Goal: Information Seeking & Learning: Find contact information

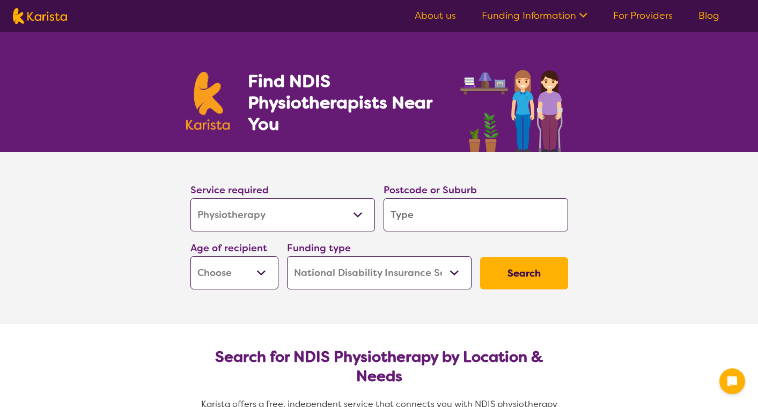
select select "Physiotherapy"
select select "NDIS"
select select "Physiotherapy"
select select "NDIS"
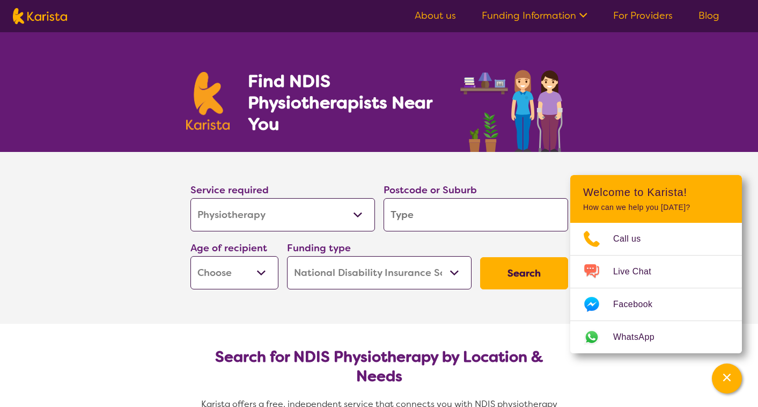
click at [475, 209] on input "search" at bounding box center [476, 214] width 185 height 33
type input "7"
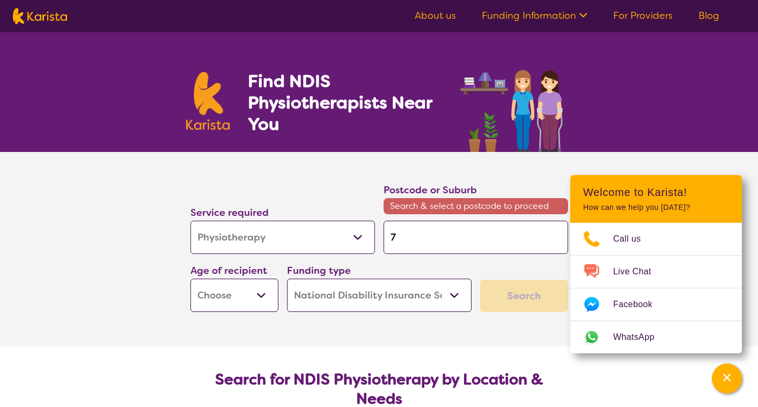
type input "70"
type input "700"
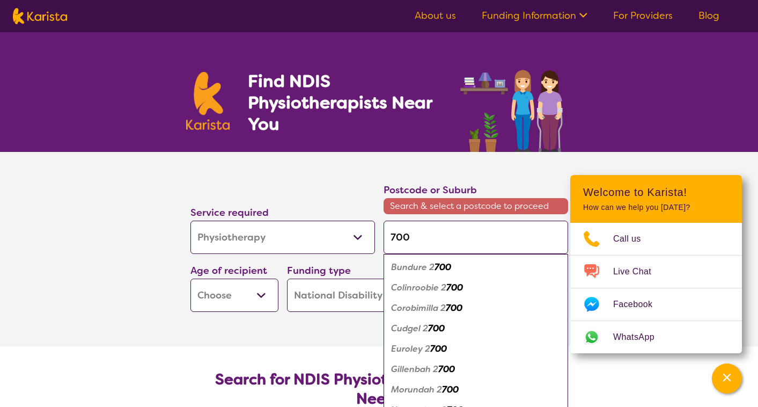
type input "70"
type input "701"
type input "7011"
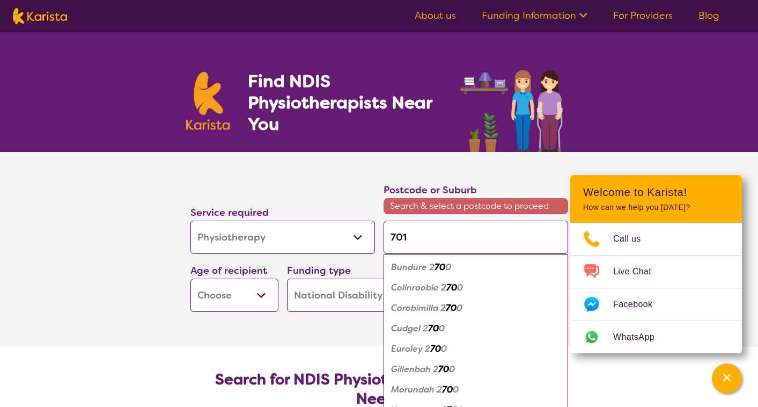
type input "7011"
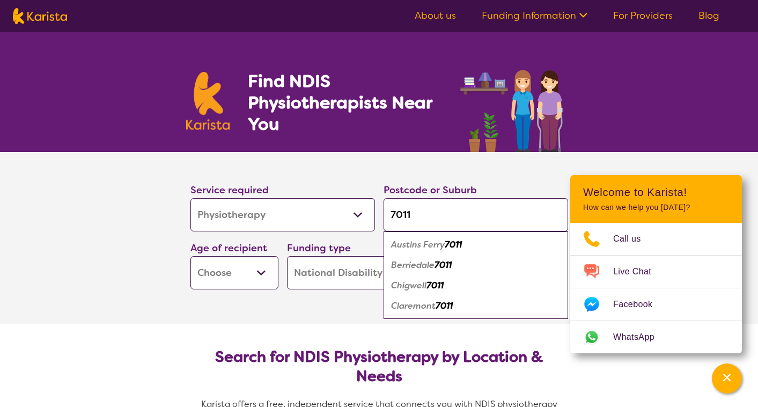
type input "7011"
click at [451, 261] on em "7011" at bounding box center [443, 264] width 17 height 11
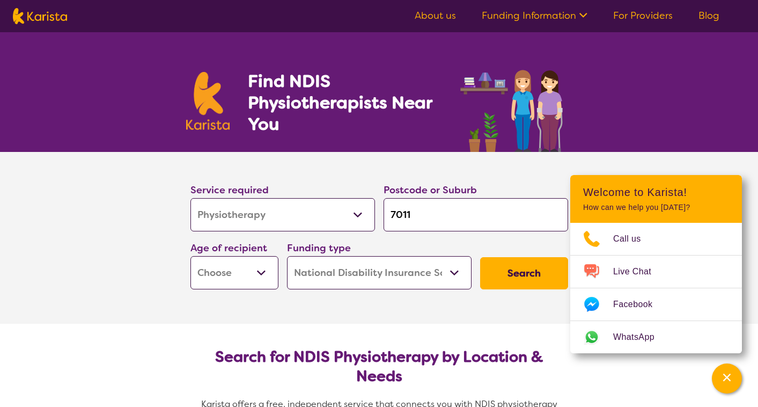
click at [260, 275] on select "Early Childhood - 0 to 9 Child - 10 to 11 Adolescent - 12 to 17 Adult - 18 to 6…" at bounding box center [234, 272] width 88 height 33
select select "AD"
click at [514, 270] on button "Search" at bounding box center [524, 273] width 88 height 32
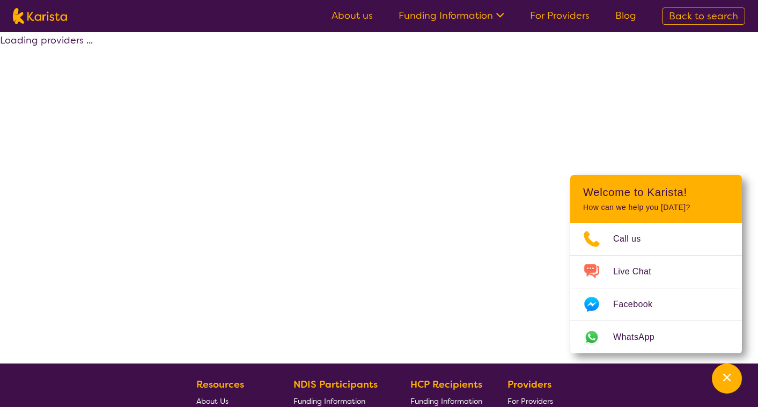
select select "by_score"
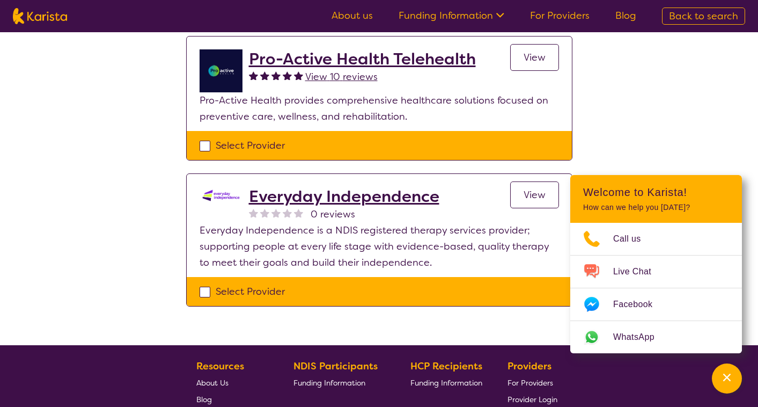
scroll to position [114, 0]
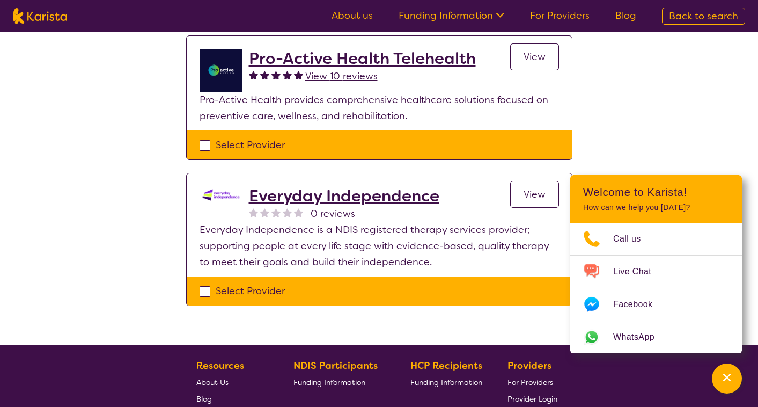
click at [415, 197] on h2 "Everyday Independence" at bounding box center [344, 195] width 190 height 19
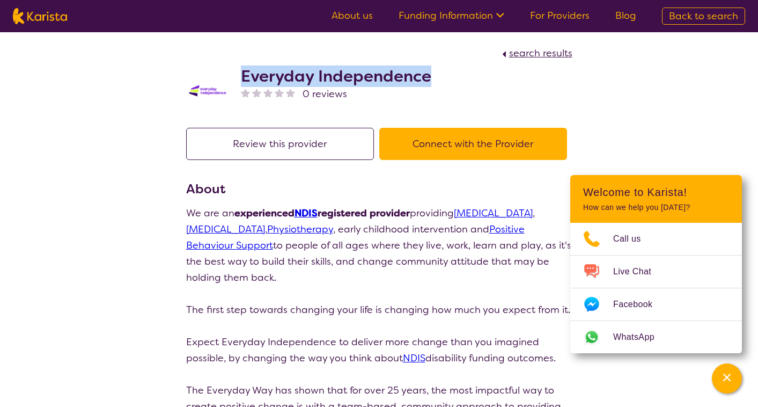
drag, startPoint x: 430, startPoint y: 75, endPoint x: 238, endPoint y: 73, distance: 191.6
click at [238, 73] on div "Everyday Independence 0 reviews" at bounding box center [379, 88] width 386 height 54
